Goal: Information Seeking & Learning: Learn about a topic

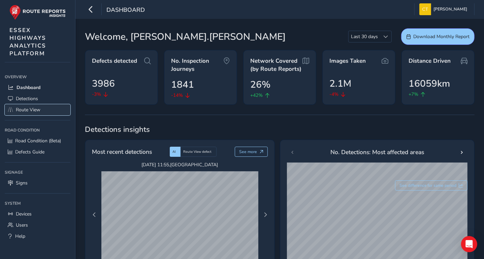
click at [31, 108] on span "Route View" at bounding box center [28, 109] width 25 height 6
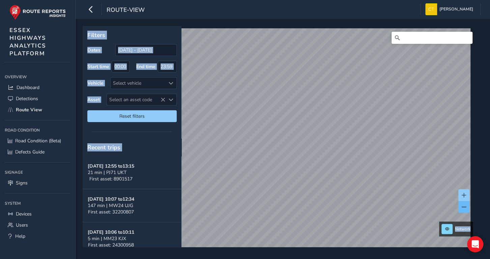
click at [462, 207] on span at bounding box center [463, 207] width 5 height 5
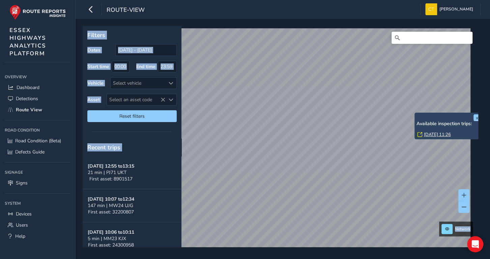
click at [434, 134] on link "[DATE] 11:26" at bounding box center [436, 134] width 27 height 6
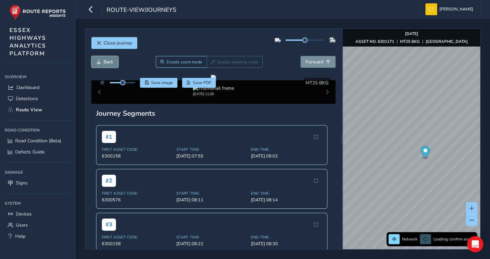
click at [104, 61] on span "Back" at bounding box center [108, 62] width 10 height 6
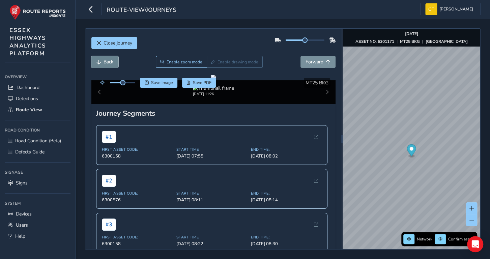
click at [103, 61] on span "Back" at bounding box center [108, 62] width 10 height 6
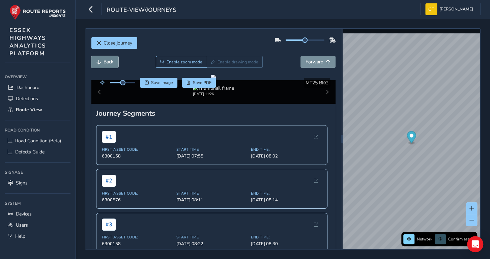
click at [103, 61] on span "Back" at bounding box center [108, 62] width 10 height 6
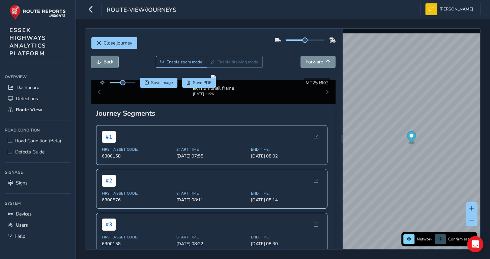
click at [103, 61] on span "Back" at bounding box center [108, 62] width 10 height 6
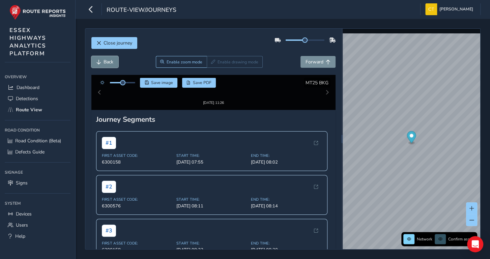
click at [103, 61] on span "Back" at bounding box center [108, 62] width 10 height 6
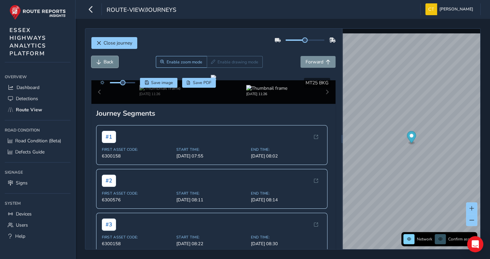
click at [103, 61] on span "Back" at bounding box center [108, 62] width 10 height 6
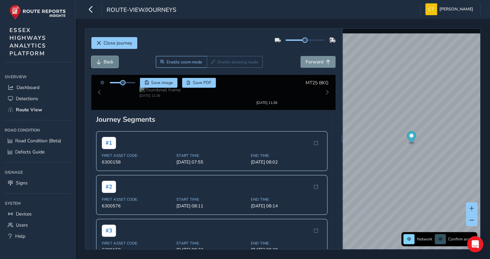
click at [103, 61] on span "Back" at bounding box center [108, 62] width 10 height 6
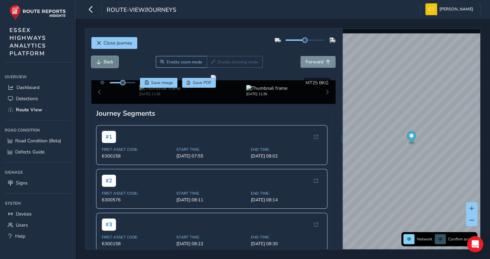
click at [103, 61] on span "Back" at bounding box center [108, 62] width 10 height 6
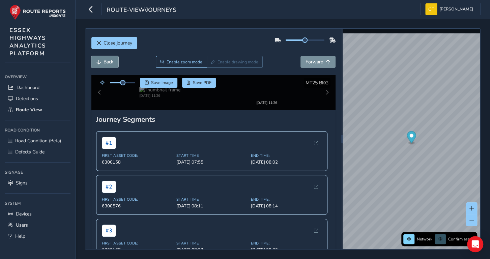
click at [103, 61] on span "Back" at bounding box center [108, 62] width 10 height 6
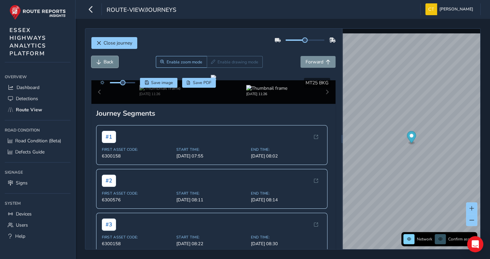
click at [103, 61] on span "Back" at bounding box center [108, 62] width 10 height 6
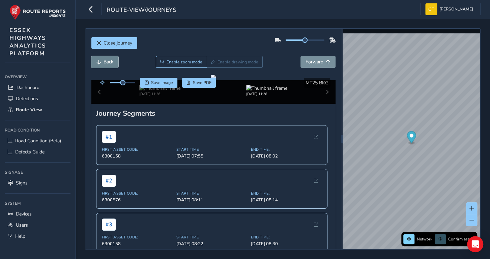
click at [103, 61] on span "Back" at bounding box center [108, 62] width 10 height 6
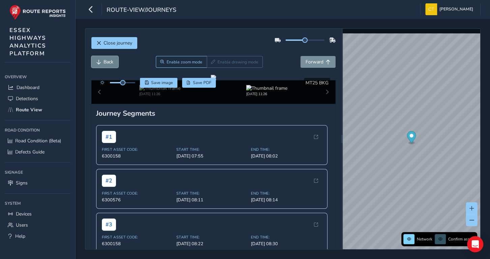
click at [103, 61] on span "Back" at bounding box center [108, 62] width 10 height 6
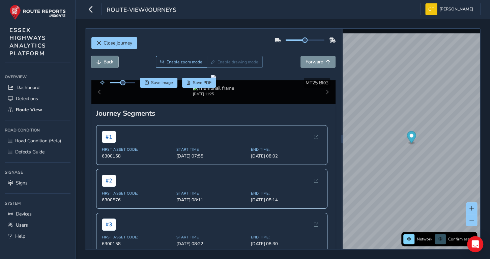
click at [103, 61] on span "Back" at bounding box center [108, 62] width 10 height 6
click at [181, 60] on span "Enable zoom mode" at bounding box center [184, 61] width 36 height 5
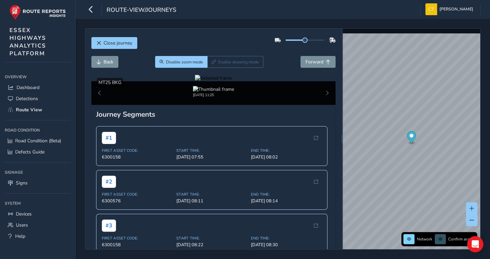
click at [231, 81] on div at bounding box center [213, 78] width 37 height 6
click at [262, 132] on img at bounding box center [156, 172] width 970 height 546
click at [311, 62] on span "Forward" at bounding box center [314, 62] width 18 height 6
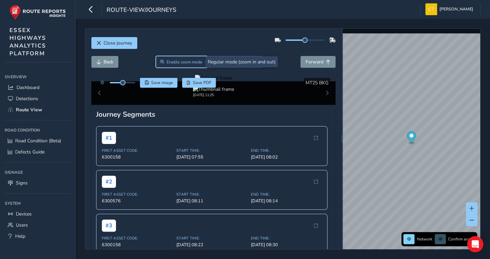
click at [176, 62] on span "Enable zoom mode" at bounding box center [184, 61] width 36 height 5
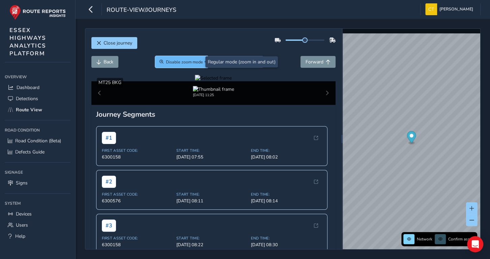
click at [176, 62] on span "Disable zoom mode" at bounding box center [184, 61] width 37 height 5
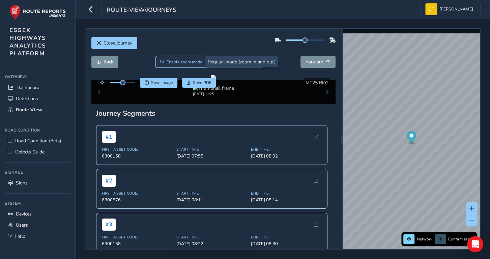
click at [176, 62] on span "Enable zoom mode" at bounding box center [184, 61] width 36 height 5
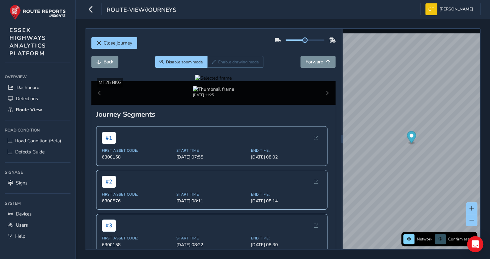
click at [231, 81] on div at bounding box center [213, 78] width 37 height 6
click at [104, 60] on span "Back" at bounding box center [108, 62] width 10 height 6
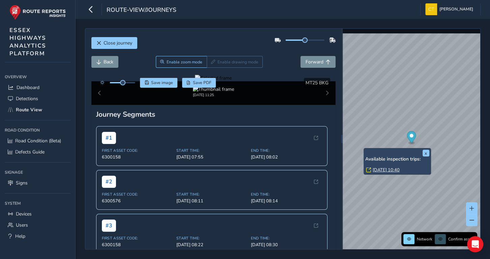
click at [380, 169] on link "[DATE] 10:40" at bounding box center [385, 170] width 27 height 6
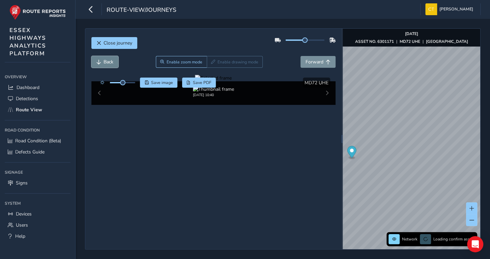
click at [102, 60] on button "Back" at bounding box center [104, 62] width 27 height 12
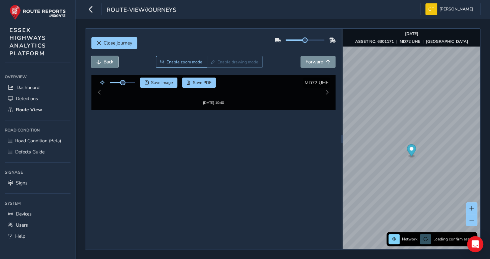
click at [102, 60] on button "Back" at bounding box center [104, 62] width 27 height 12
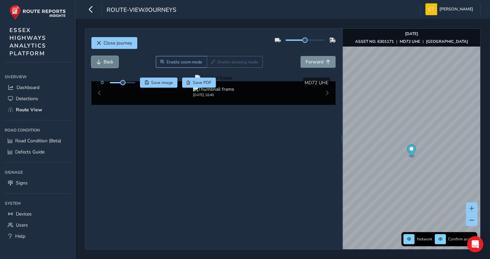
click at [102, 60] on button "Back" at bounding box center [104, 62] width 27 height 12
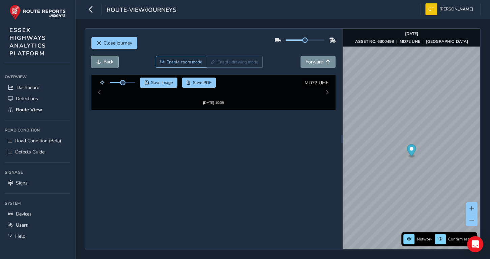
click at [102, 60] on button "Back" at bounding box center [104, 62] width 27 height 12
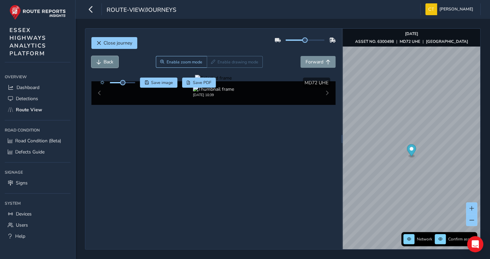
click at [102, 60] on button "Back" at bounding box center [104, 62] width 27 height 12
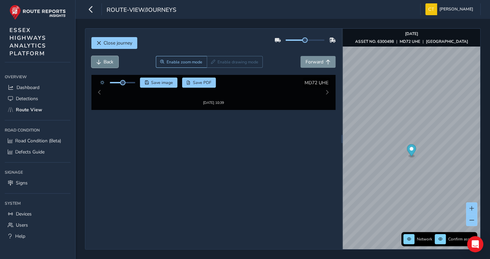
click at [102, 60] on button "Back" at bounding box center [104, 62] width 27 height 12
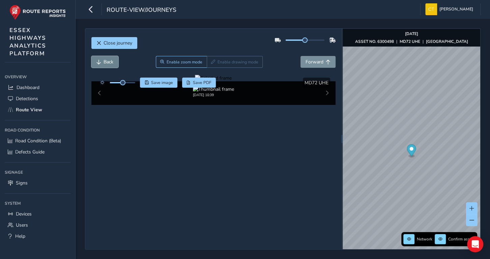
click at [102, 60] on button "Back" at bounding box center [104, 62] width 27 height 12
click at [329, 125] on div "Close journey Back Enable zoom mode Enable drawing mode Forward Click and Drag …" at bounding box center [282, 138] width 395 height 221
click at [276, 118] on div "Close journey Back Enable zoom mode Enable drawing mode Forward Click and Drag …" at bounding box center [282, 138] width 395 height 221
click at [335, 135] on div "Close journey Back Enable zoom mode Enable drawing mode Forward Click and Drag …" at bounding box center [282, 138] width 395 height 221
click at [113, 41] on span "Close journey" at bounding box center [117, 43] width 29 height 6
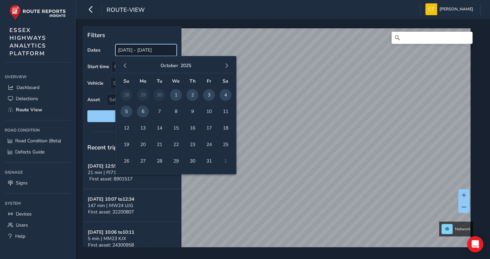
drag, startPoint x: 143, startPoint y: 50, endPoint x: 123, endPoint y: 49, distance: 19.9
click at [123, 49] on input "[DATE] - [DATE]" at bounding box center [145, 50] width 61 height 12
drag, startPoint x: 123, startPoint y: 49, endPoint x: 124, endPoint y: 64, distance: 14.8
click at [124, 64] on span "button" at bounding box center [125, 65] width 5 height 5
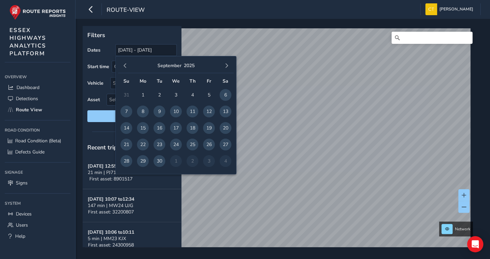
click at [124, 64] on span "button" at bounding box center [125, 65] width 5 height 5
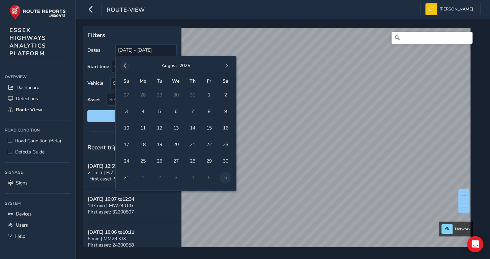
click at [124, 64] on span "button" at bounding box center [125, 65] width 5 height 5
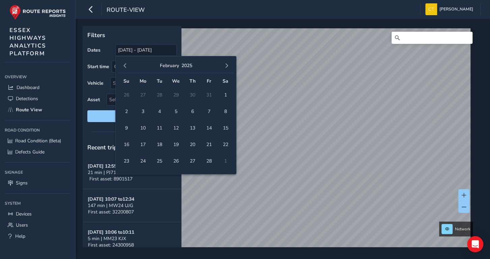
click at [124, 64] on span "button" at bounding box center [125, 65] width 5 height 5
click at [174, 92] on span "1" at bounding box center [176, 95] width 12 height 12
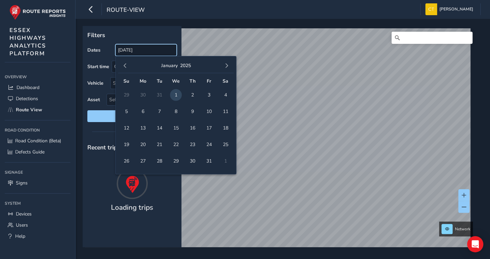
click at [156, 48] on input "[DATE]" at bounding box center [145, 50] width 61 height 12
click at [229, 64] on button "button" at bounding box center [226, 65] width 9 height 9
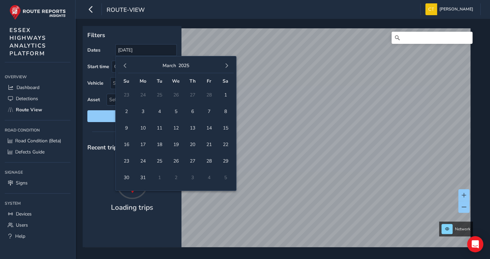
click at [229, 64] on button "button" at bounding box center [226, 65] width 9 height 9
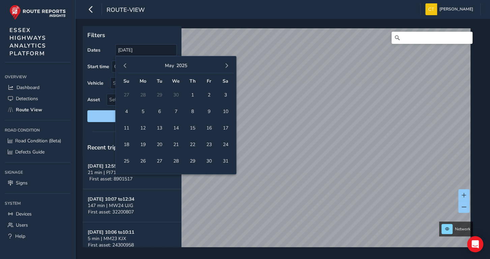
click at [229, 64] on button "button" at bounding box center [226, 65] width 9 height 9
click at [228, 64] on span "button" at bounding box center [226, 65] width 5 height 5
click at [142, 109] on span "6" at bounding box center [143, 111] width 12 height 12
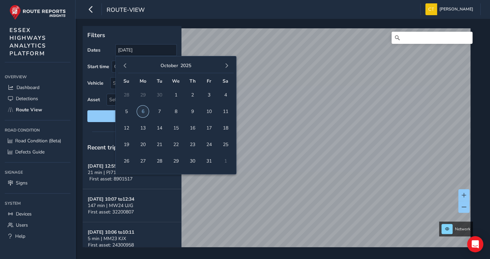
type input "[DATE] - [DATE]"
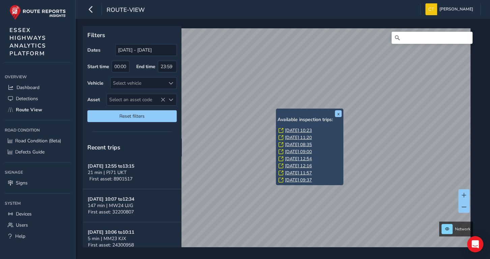
click at [299, 130] on link "[DATE] 10:23" at bounding box center [298, 130] width 27 height 6
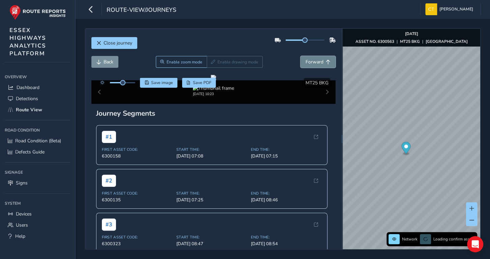
click at [312, 60] on span "Forward" at bounding box center [314, 62] width 18 height 6
click at [311, 60] on span "Forward" at bounding box center [314, 62] width 18 height 6
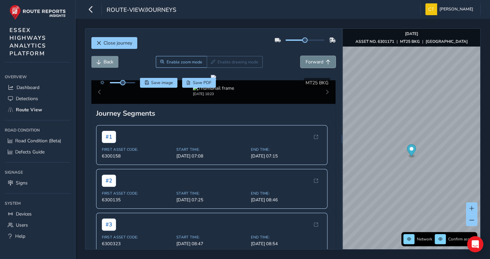
click at [311, 60] on span "Forward" at bounding box center [314, 62] width 18 height 6
click at [110, 60] on span "Back" at bounding box center [108, 62] width 10 height 6
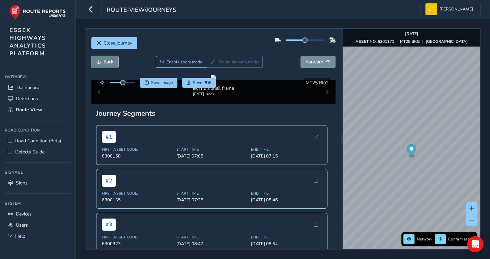
click at [110, 60] on span "Back" at bounding box center [108, 62] width 10 height 6
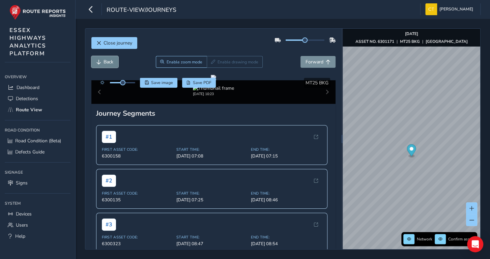
click at [110, 60] on span "Back" at bounding box center [108, 62] width 10 height 6
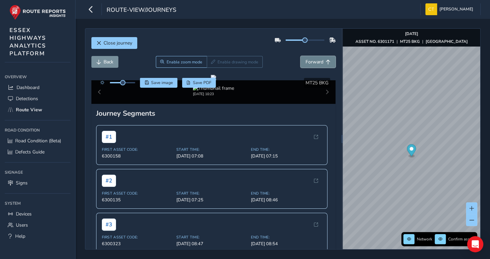
click at [307, 61] on span "Forward" at bounding box center [314, 62] width 18 height 6
click at [306, 62] on span "Forward" at bounding box center [314, 62] width 18 height 6
click at [107, 62] on span "Back" at bounding box center [108, 62] width 10 height 6
click at [105, 62] on span "Back" at bounding box center [108, 62] width 10 height 6
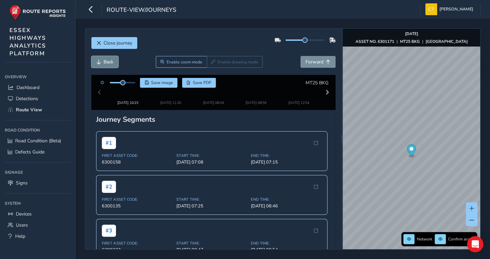
click at [104, 62] on span "Back" at bounding box center [108, 62] width 10 height 6
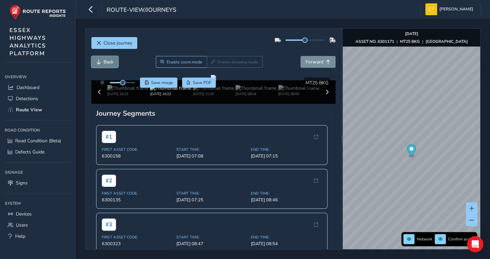
click at [104, 62] on span "Back" at bounding box center [108, 62] width 10 height 6
click at [306, 61] on span "Forward" at bounding box center [314, 62] width 18 height 6
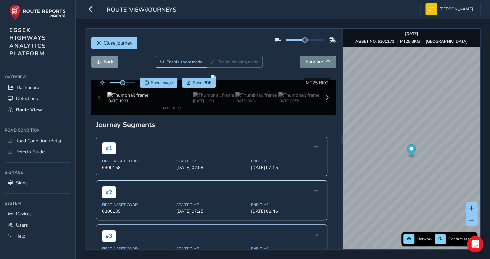
click at [306, 61] on span "Forward" at bounding box center [314, 62] width 18 height 6
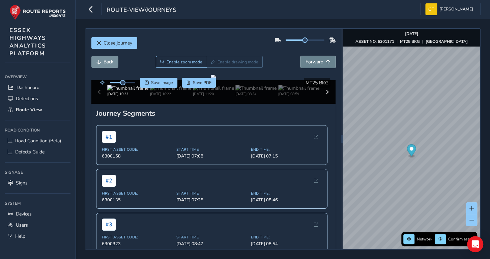
click at [305, 61] on span "Forward" at bounding box center [314, 62] width 18 height 6
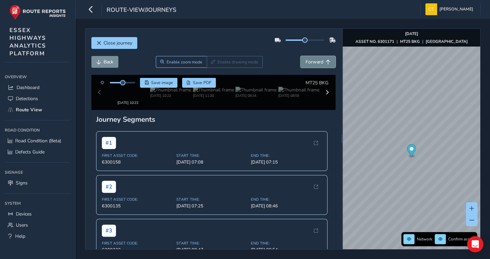
click at [305, 61] on span "Forward" at bounding box center [314, 62] width 18 height 6
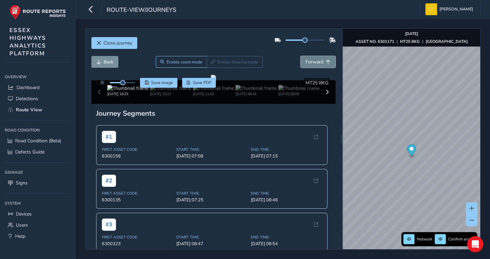
click at [305, 61] on span "Forward" at bounding box center [314, 62] width 18 height 6
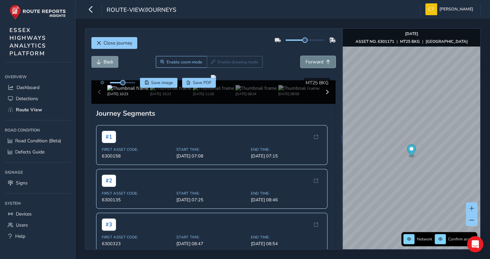
click at [305, 61] on span "Forward" at bounding box center [314, 62] width 18 height 6
click at [305, 62] on span "Forward" at bounding box center [314, 62] width 18 height 6
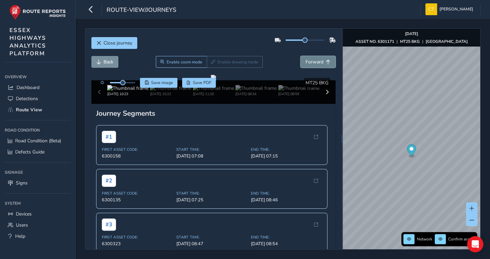
click at [305, 62] on span "Forward" at bounding box center [314, 62] width 18 height 6
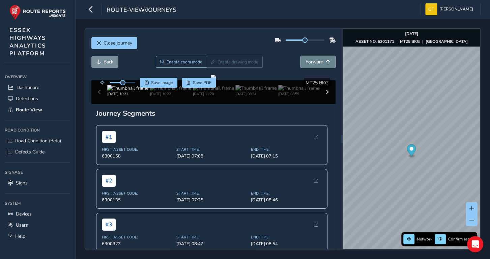
click at [305, 62] on span "Forward" at bounding box center [314, 62] width 18 height 6
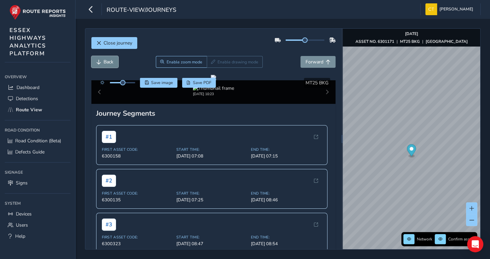
click at [105, 60] on span "Back" at bounding box center [108, 62] width 10 height 6
click at [105, 62] on span "Back" at bounding box center [108, 62] width 10 height 6
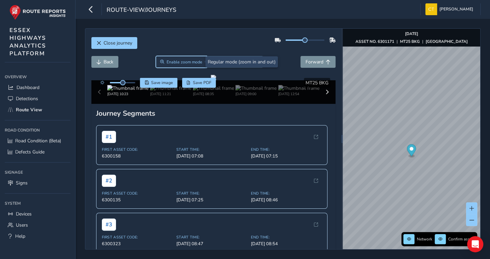
click at [173, 60] on span "Enable zoom mode" at bounding box center [184, 61] width 36 height 5
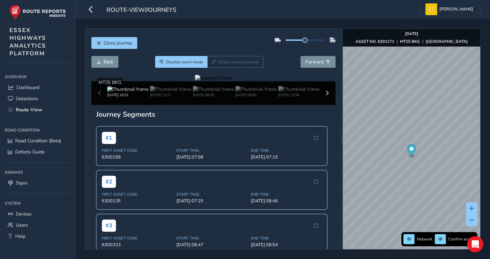
click at [195, 81] on div at bounding box center [213, 78] width 37 height 6
click at [309, 61] on span "Forward" at bounding box center [314, 62] width 18 height 6
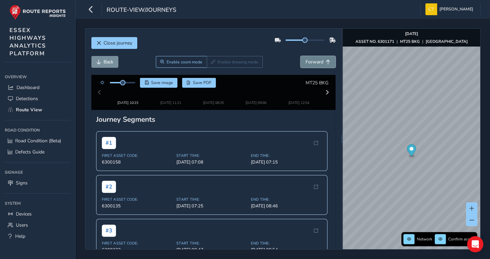
click at [307, 62] on span "Forward" at bounding box center [314, 62] width 18 height 6
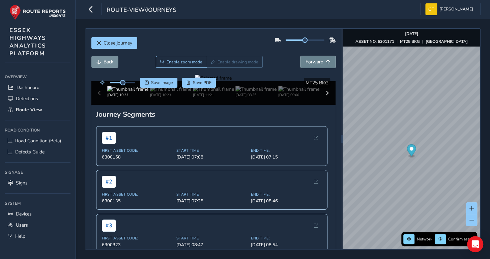
click at [307, 62] on span "Forward" at bounding box center [314, 62] width 18 height 6
